Goal: Transaction & Acquisition: Purchase product/service

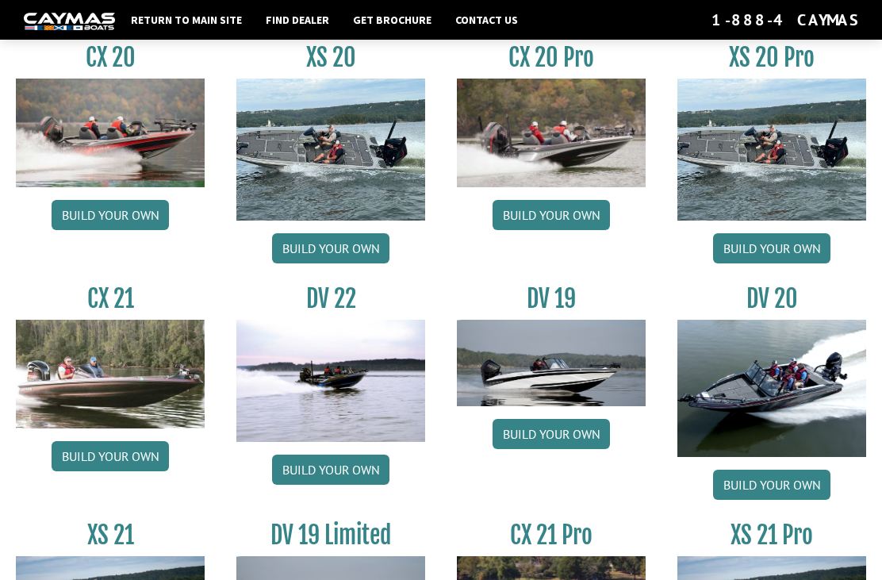
scroll to position [1489, 0]
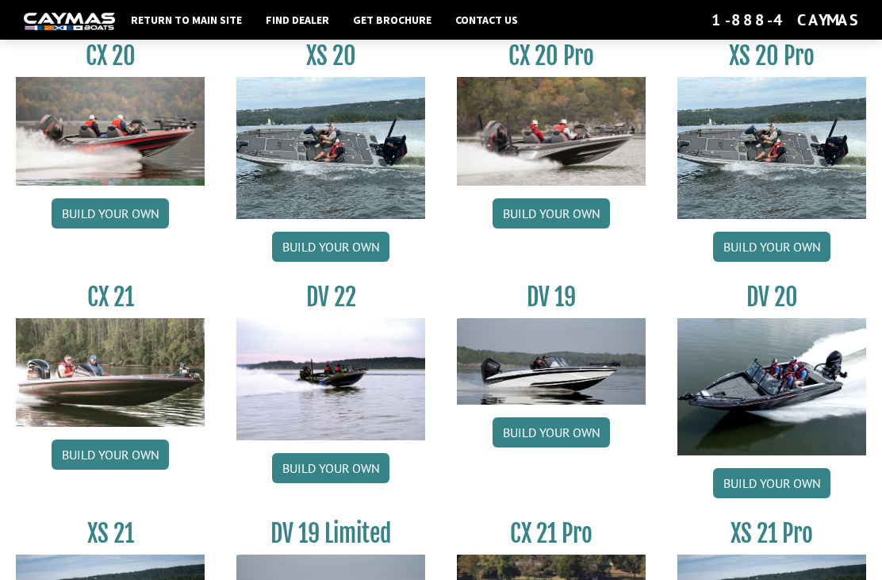
click at [324, 483] on link "Build your own" at bounding box center [330, 468] width 117 height 30
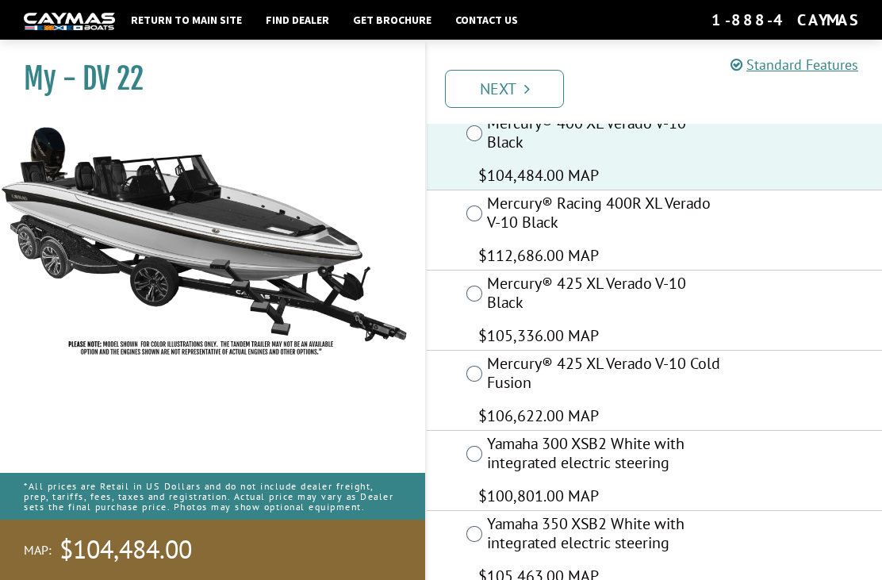
scroll to position [243, 0]
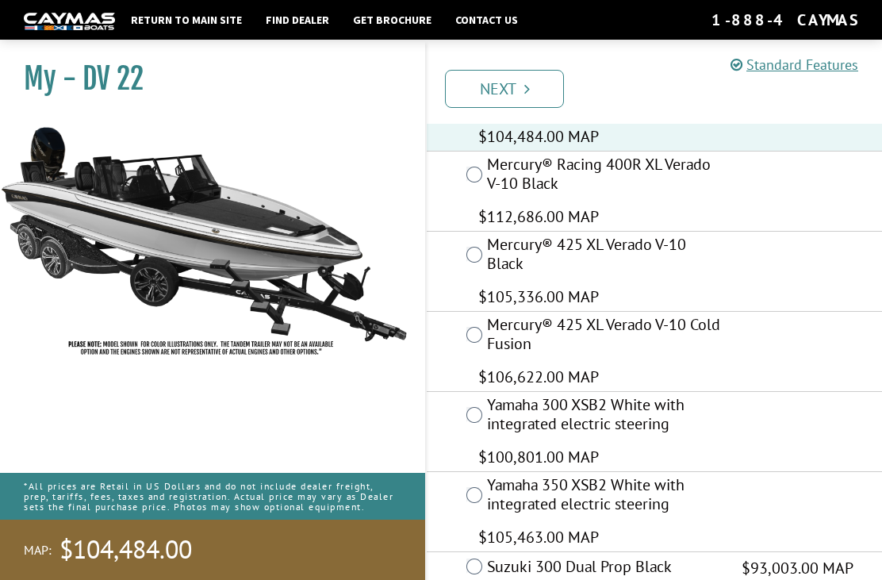
click at [507, 94] on link "Next" at bounding box center [504, 89] width 119 height 38
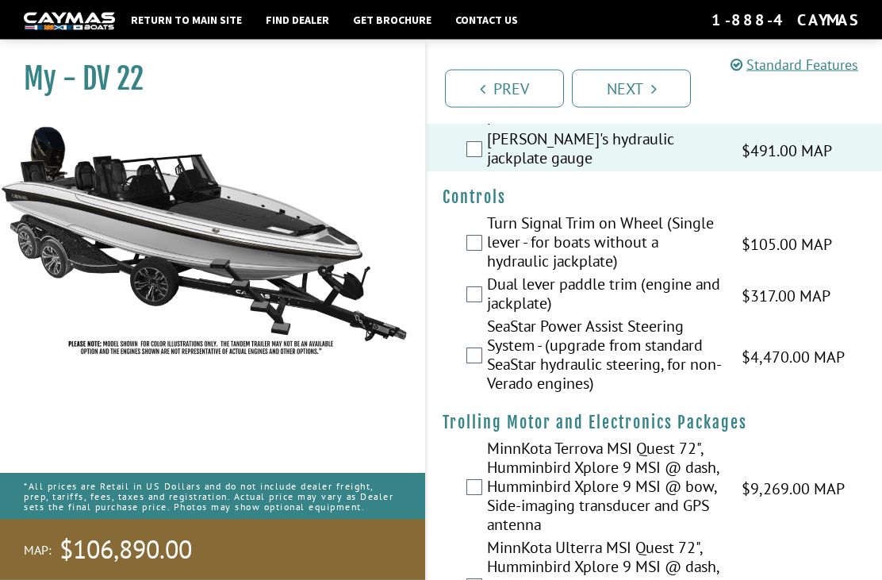
scroll to position [159, 0]
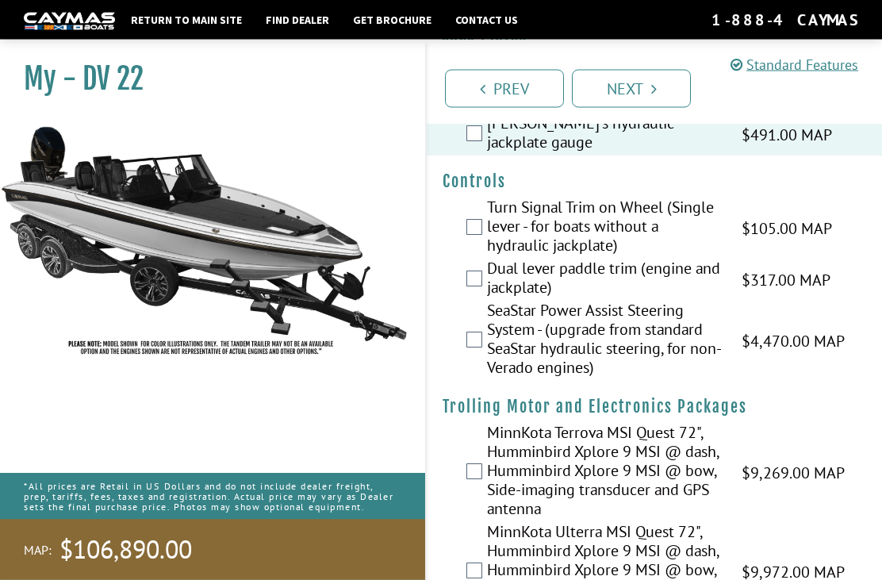
click at [487, 275] on label "Dual lever paddle trim (engine and jackplate)" at bounding box center [604, 280] width 235 height 42
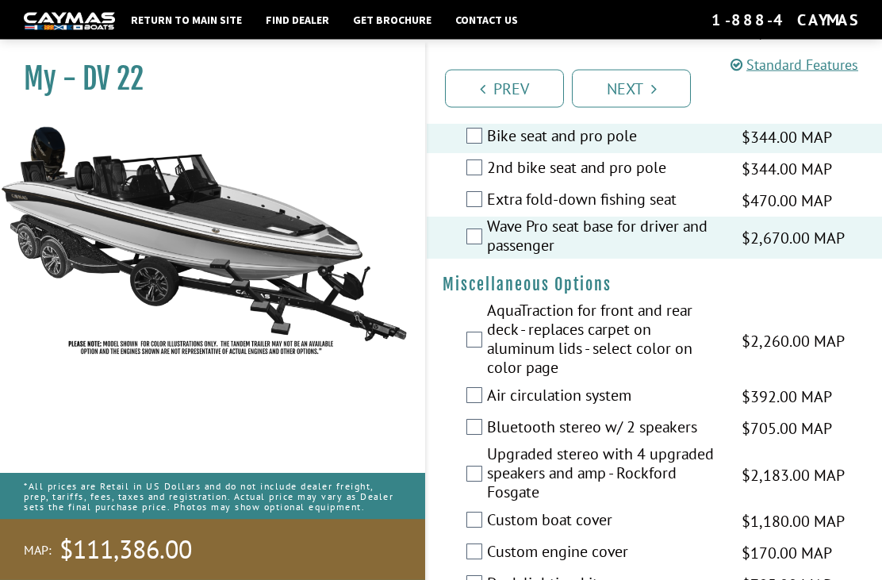
scroll to position [2106, 0]
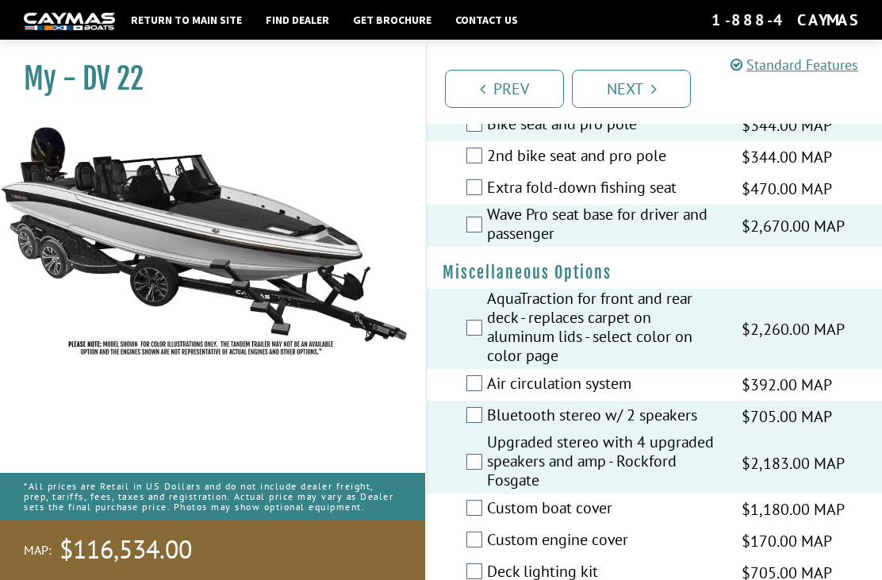
click at [488, 419] on label "Bluetooth stereo w/ 2 speakers" at bounding box center [604, 416] width 235 height 23
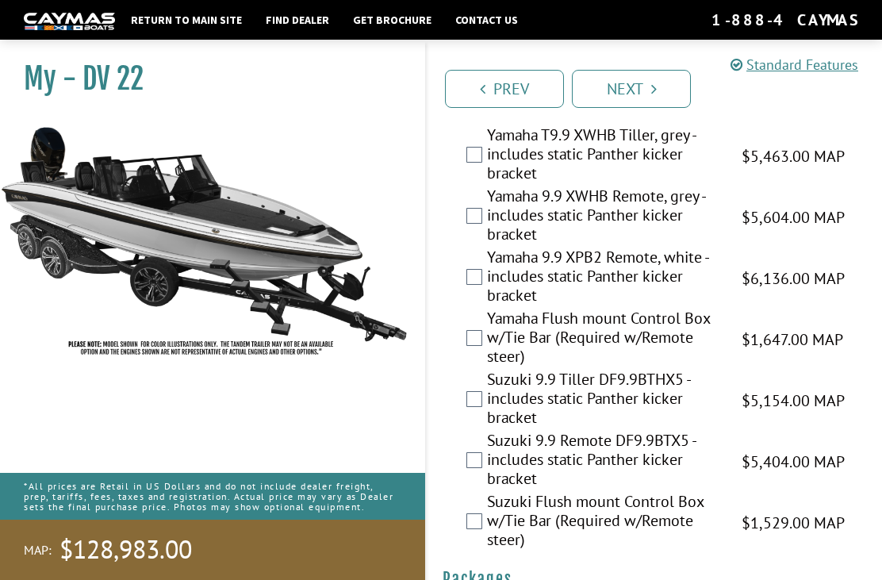
scroll to position [5220, 0]
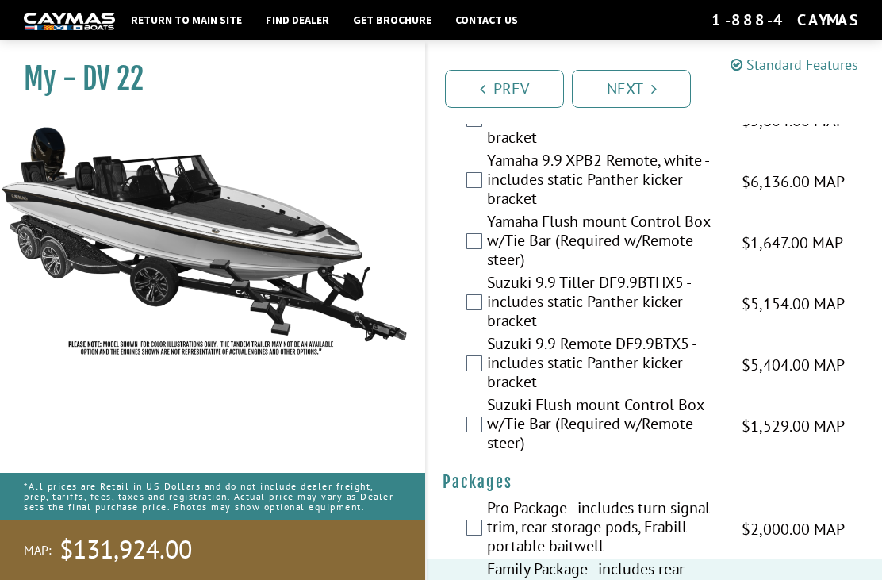
click at [301, 26] on link "Find Dealer" at bounding box center [297, 20] width 79 height 21
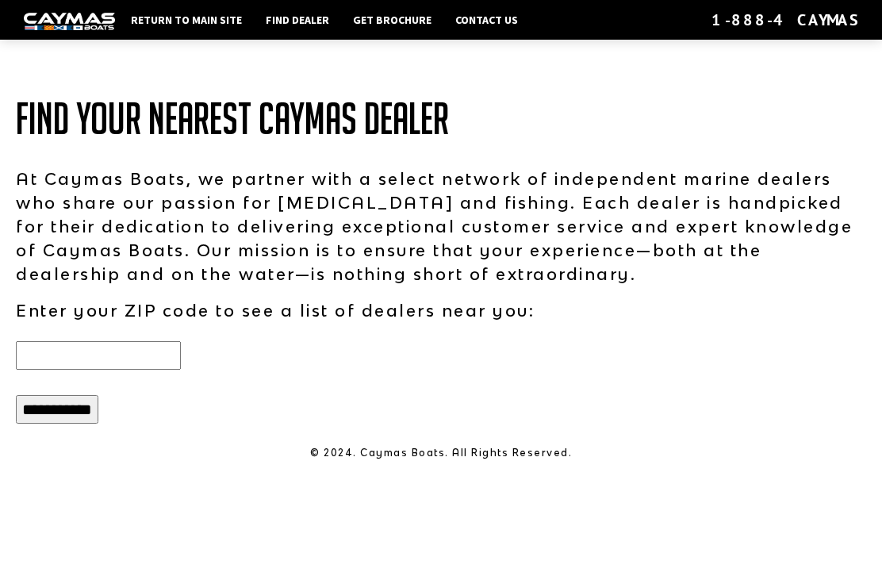
click at [87, 354] on input "text" at bounding box center [98, 355] width 165 height 29
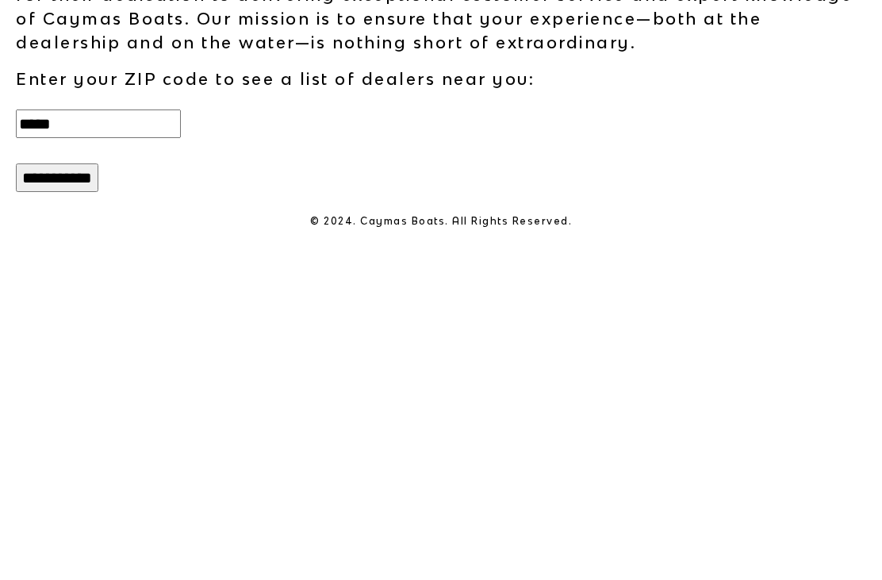
type input "*****"
click at [72, 395] on input "**********" at bounding box center [57, 409] width 82 height 29
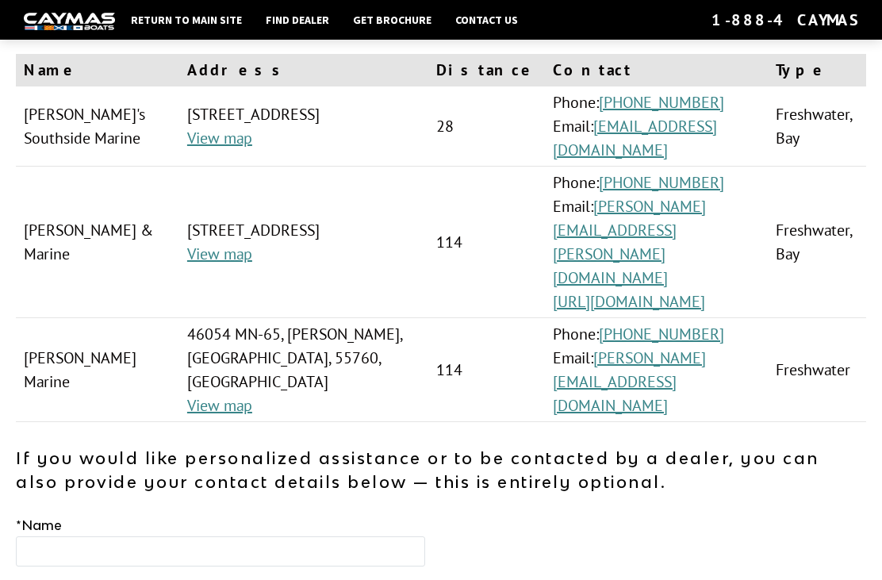
scroll to position [189, 0]
